Goal: Navigation & Orientation: Understand site structure

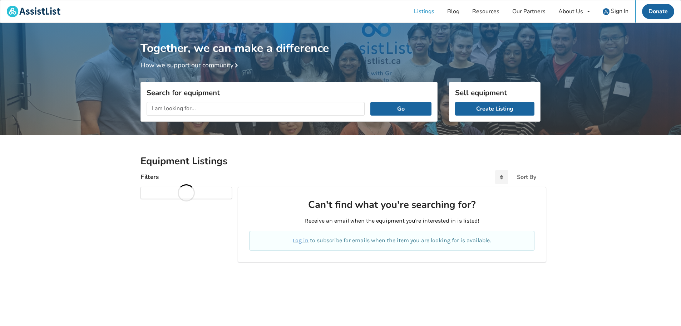
click at [72, 203] on div "Equipment Listings Filters Sort By Can't find what you're searching for? Receiv…" at bounding box center [340, 201] width 681 height 133
click at [424, 13] on link "Listings" at bounding box center [423, 11] width 33 height 22
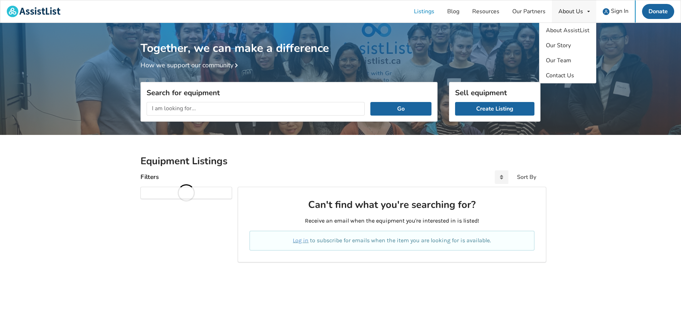
click at [577, 13] on div "About Us" at bounding box center [570, 12] width 25 height 6
click at [584, 30] on span "About AssistList" at bounding box center [568, 30] width 44 height 8
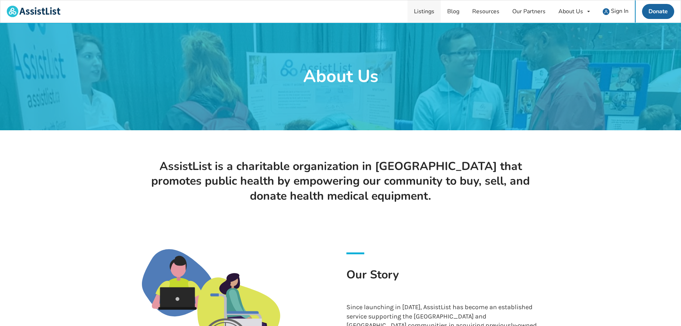
click at [424, 12] on link "Listings" at bounding box center [423, 11] width 33 height 22
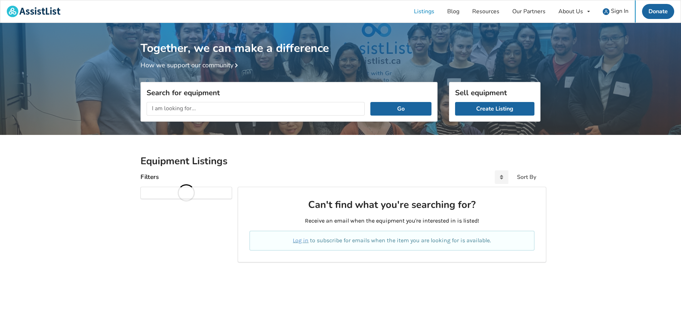
click at [506, 85] on div "Sell equipment Create Listing" at bounding box center [494, 101] width 91 height 39
click at [505, 100] on div "Create Listing" at bounding box center [494, 108] width 91 height 25
click at [531, 8] on link "Our Partners" at bounding box center [529, 11] width 46 height 22
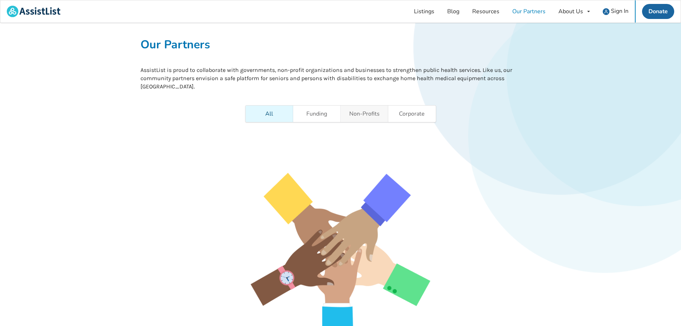
click at [345, 109] on link "Non-Profits" at bounding box center [365, 113] width 48 height 16
